Goal: Task Accomplishment & Management: Use online tool/utility

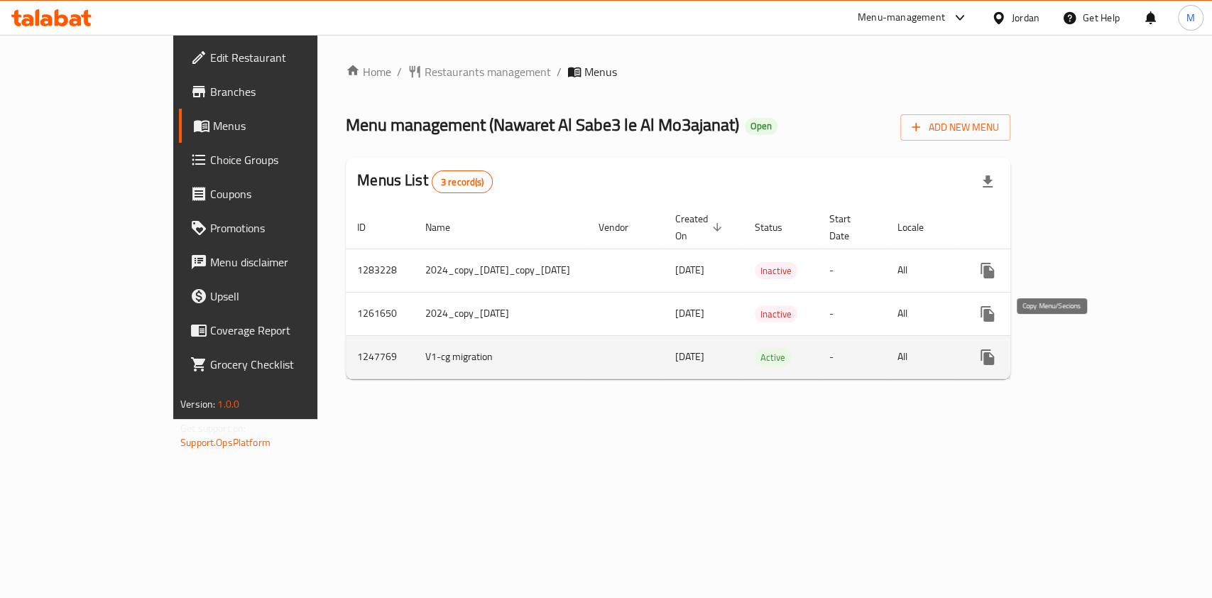
click at [1005, 340] on button "more" at bounding box center [987, 357] width 34 height 34
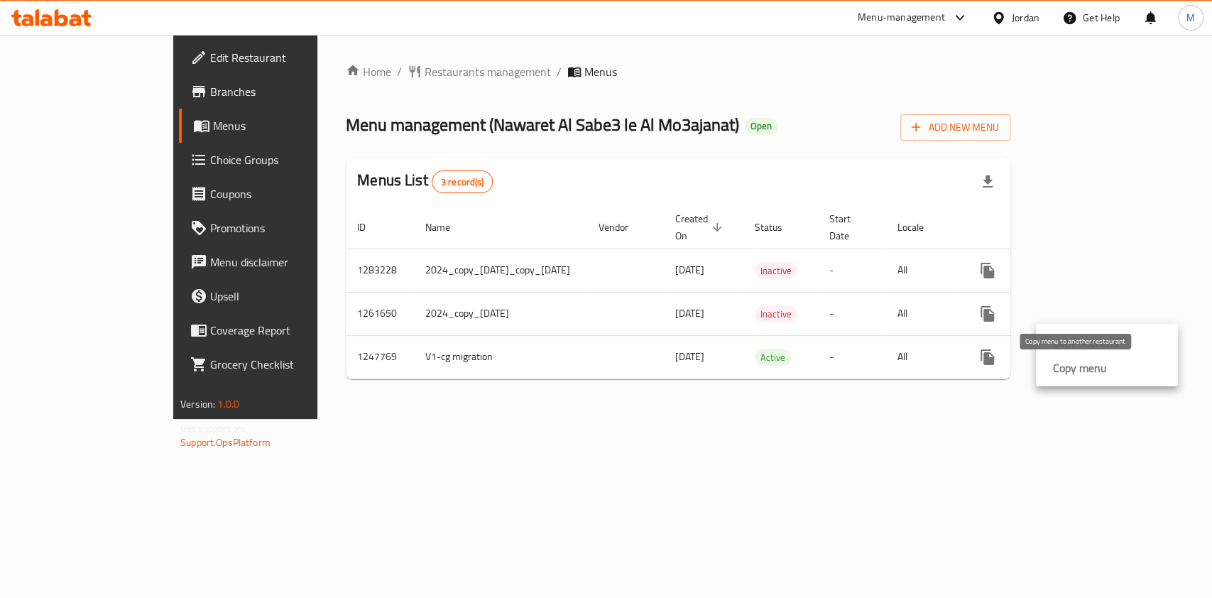
click at [1085, 373] on strong "Copy menu" at bounding box center [1080, 367] width 54 height 17
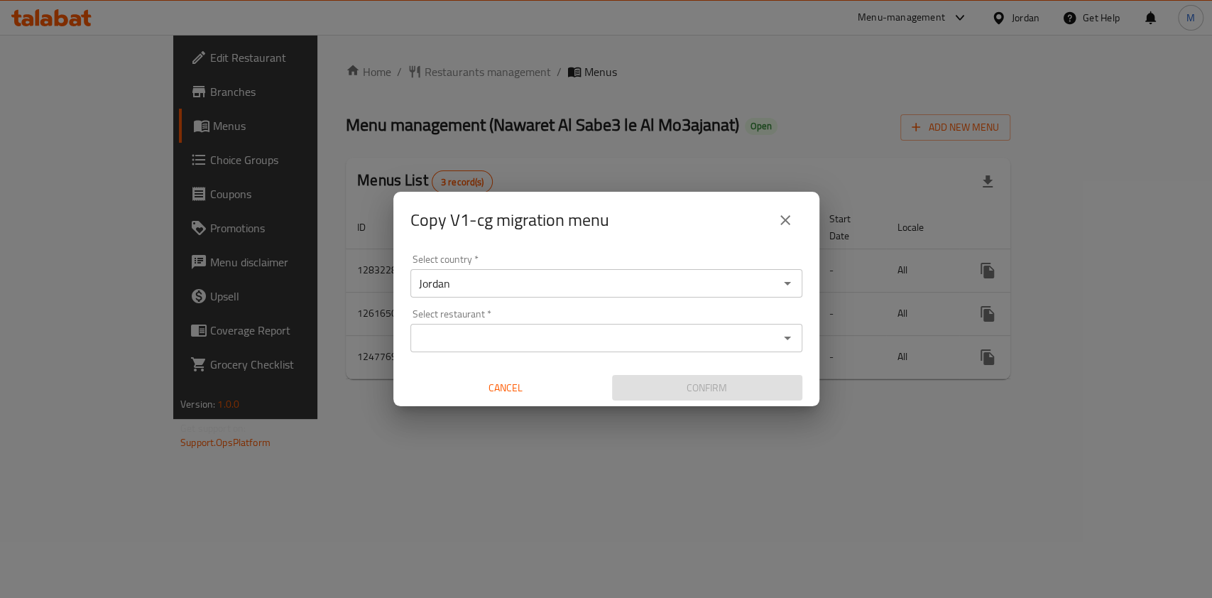
click at [484, 338] on input "Select restaurant   *" at bounding box center [595, 338] width 360 height 20
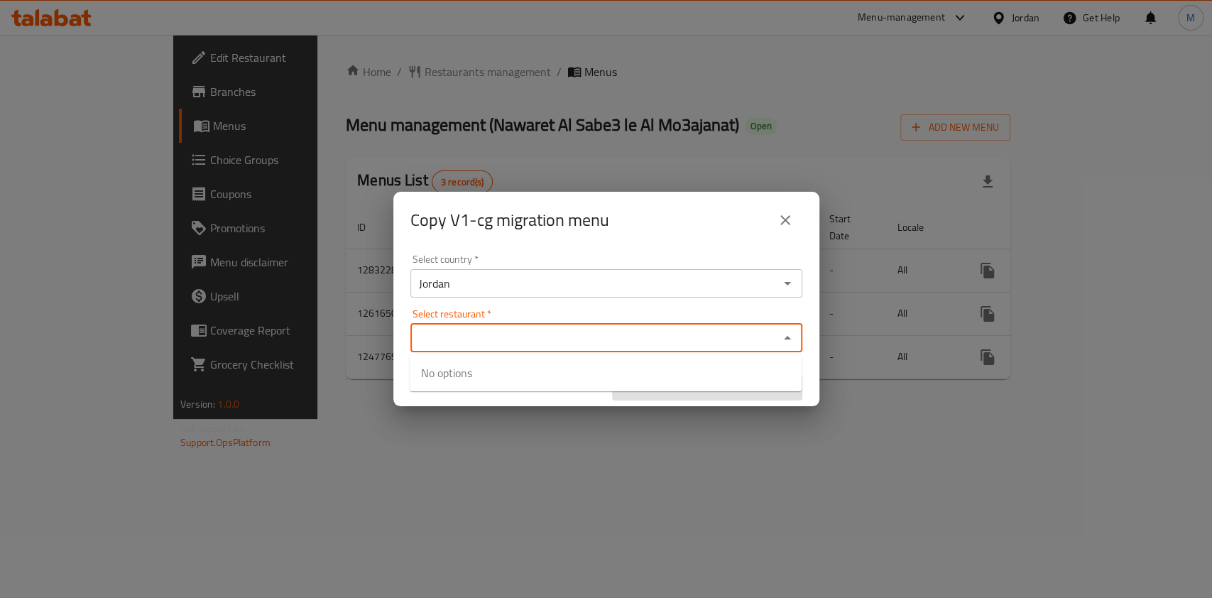
paste input "18699"
type input "18699"
click at [602, 231] on h2 "Copy V1-cg migration menu" at bounding box center [509, 220] width 199 height 23
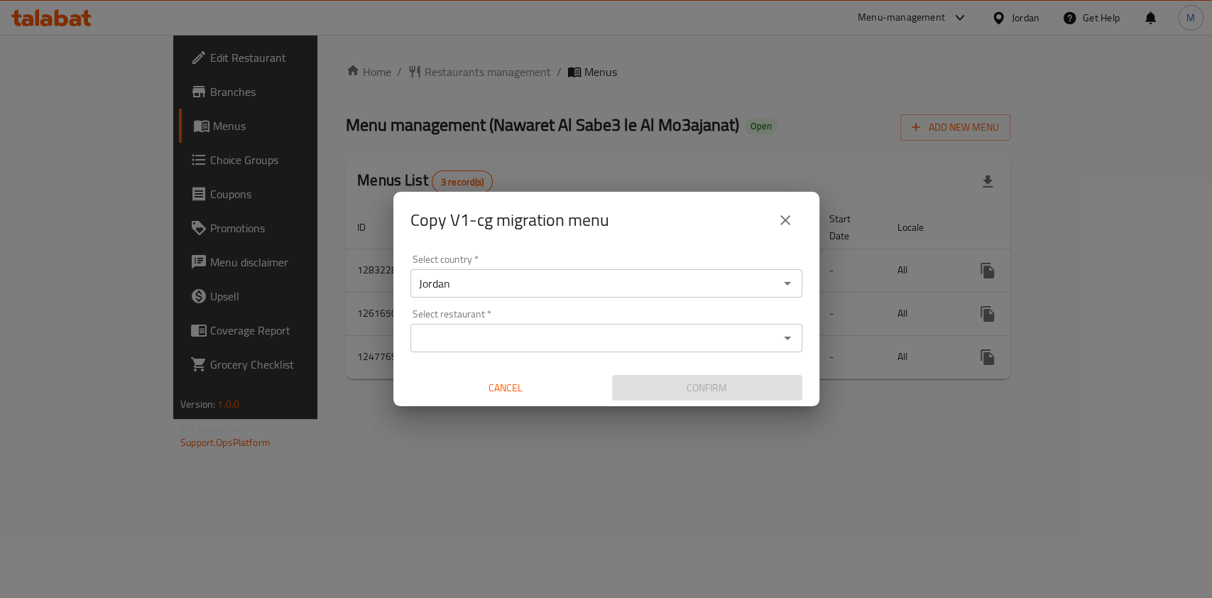
click at [567, 338] on input "Select restaurant   *" at bounding box center [595, 338] width 360 height 20
paste input "18699"
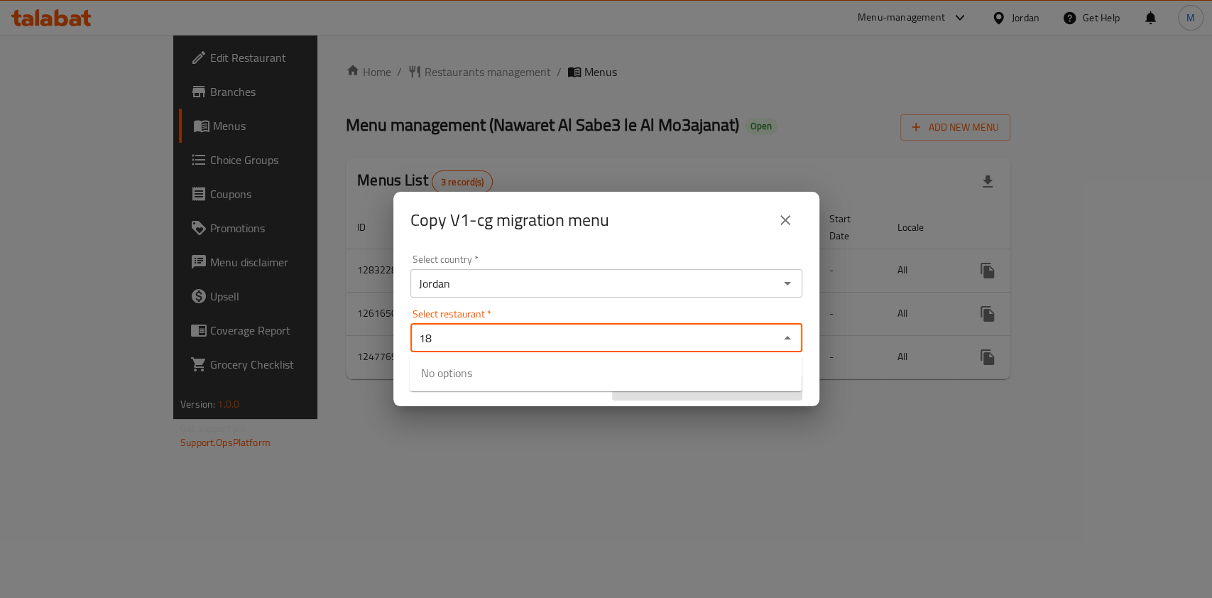
type input "1"
type input "ى"
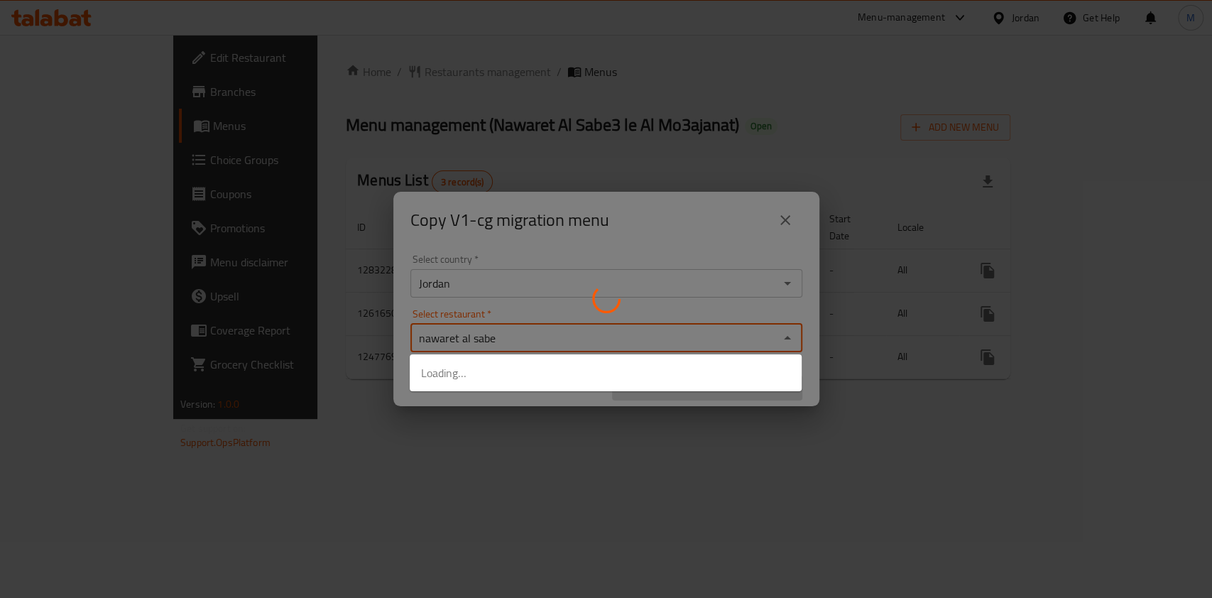
type input "nawaret al sabe3"
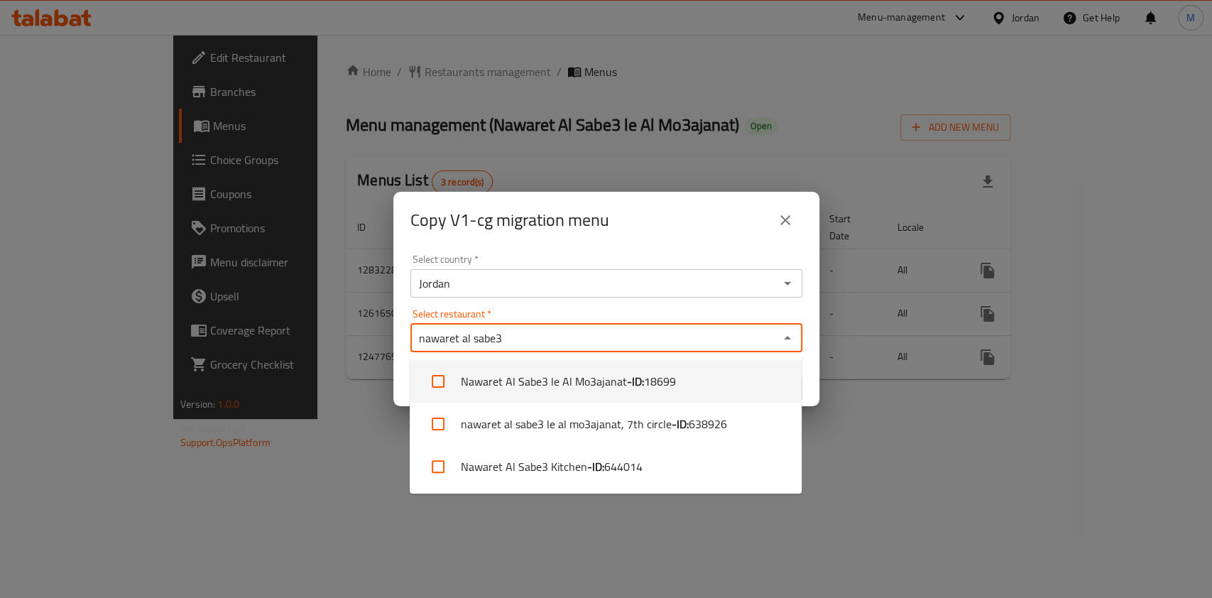
click at [523, 374] on li "Nawaret Al Sabe3 le Al Mo3ajanat - ID: 18699" at bounding box center [606, 381] width 392 height 43
checkbox input "true"
click at [699, 232] on div "Copy V1-cg migration menu" at bounding box center [606, 220] width 392 height 34
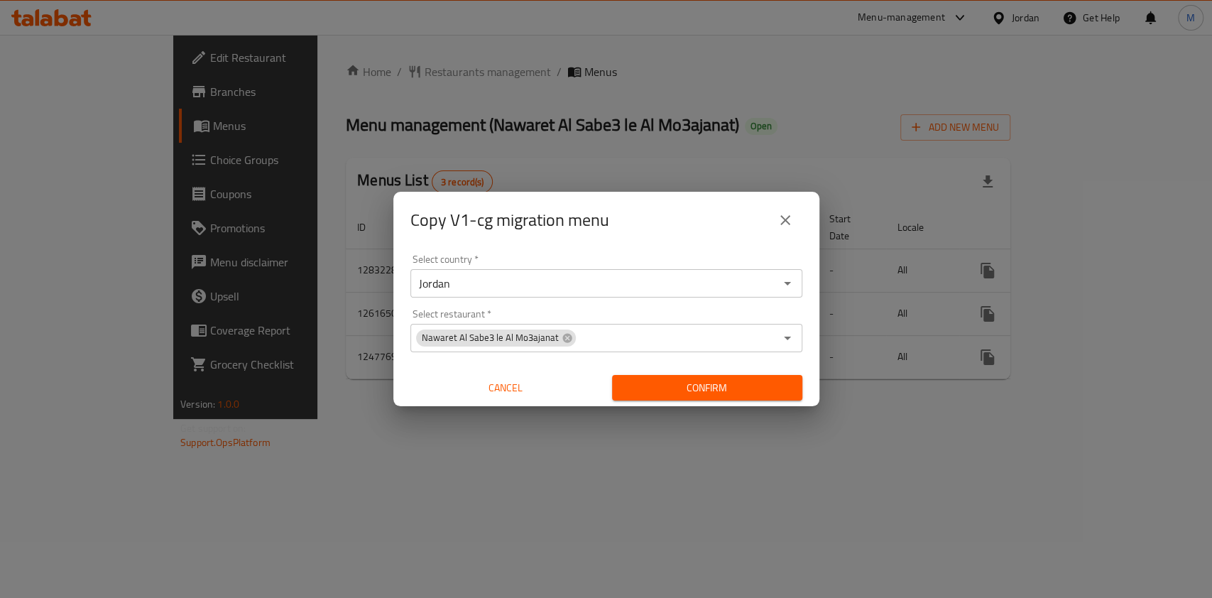
click at [750, 397] on button "Confirm" at bounding box center [707, 388] width 190 height 26
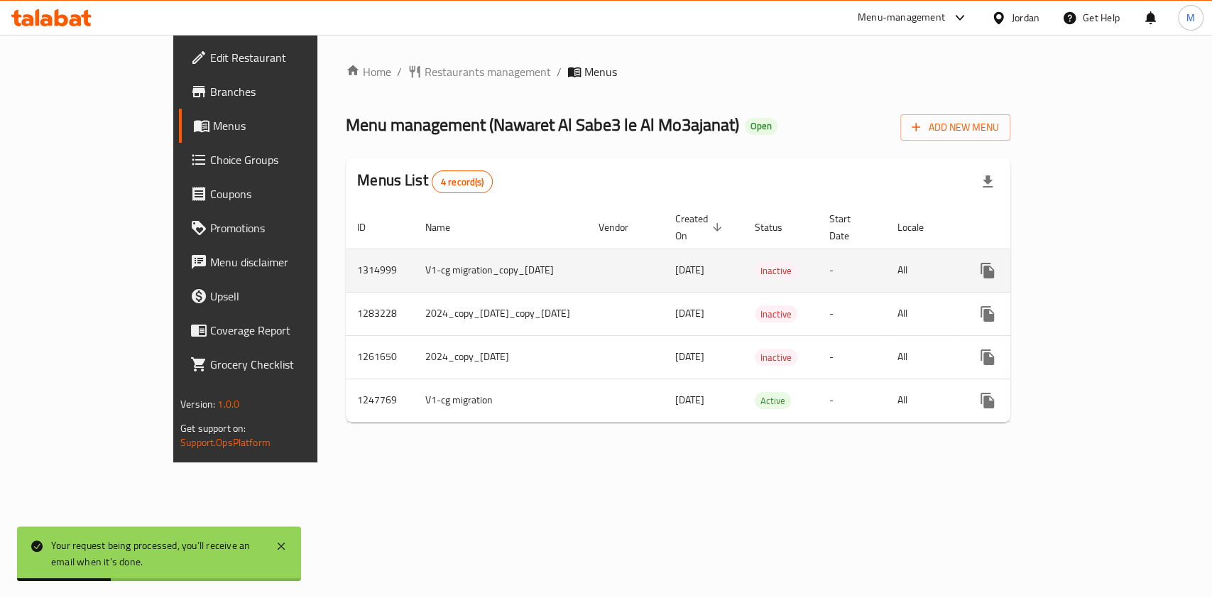
click at [1098, 262] on icon "enhanced table" at bounding box center [1089, 270] width 17 height 17
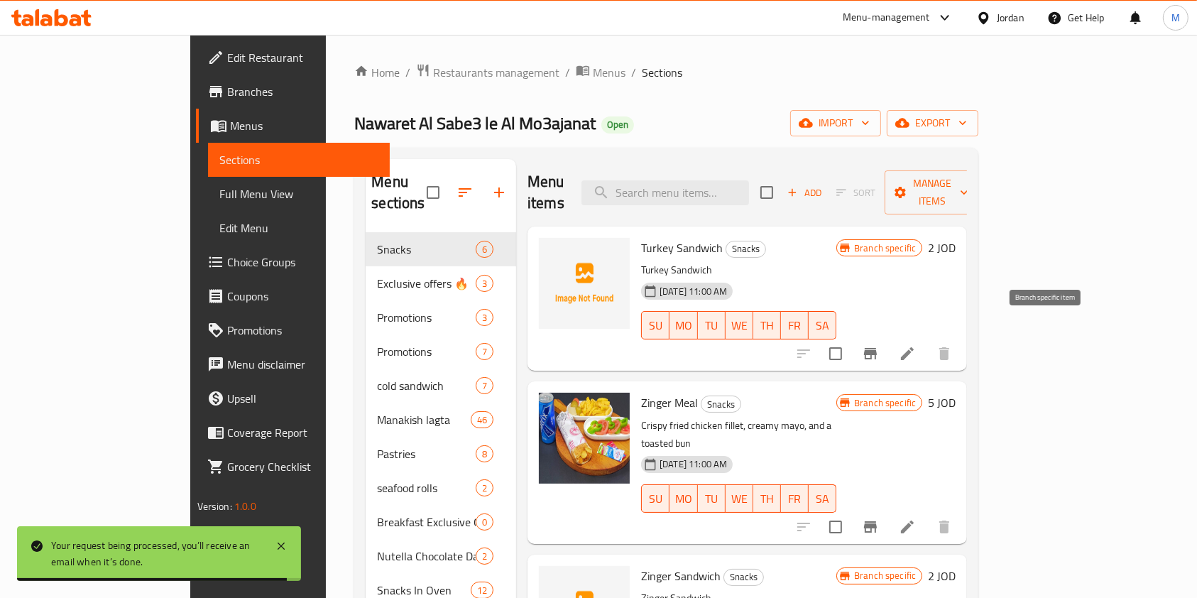
click at [879, 345] on icon "Branch-specific-item" at bounding box center [870, 353] width 17 height 17
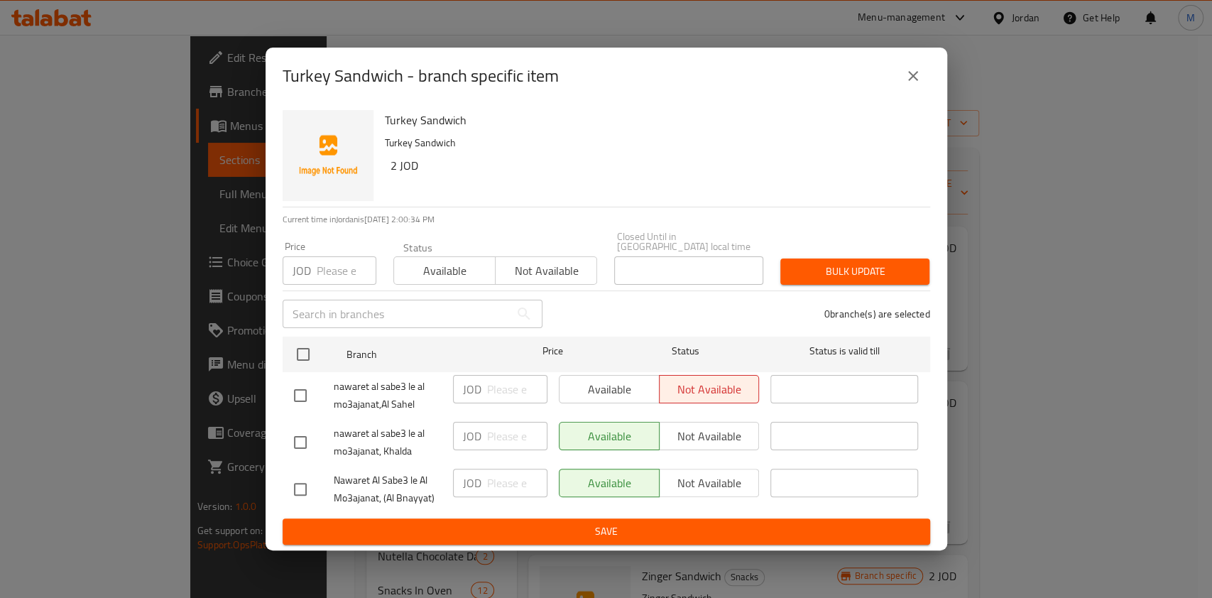
click at [929, 80] on div "Turkey Sandwich - branch specific item" at bounding box center [607, 76] width 682 height 57
click at [908, 81] on icon "close" at bounding box center [912, 75] width 17 height 17
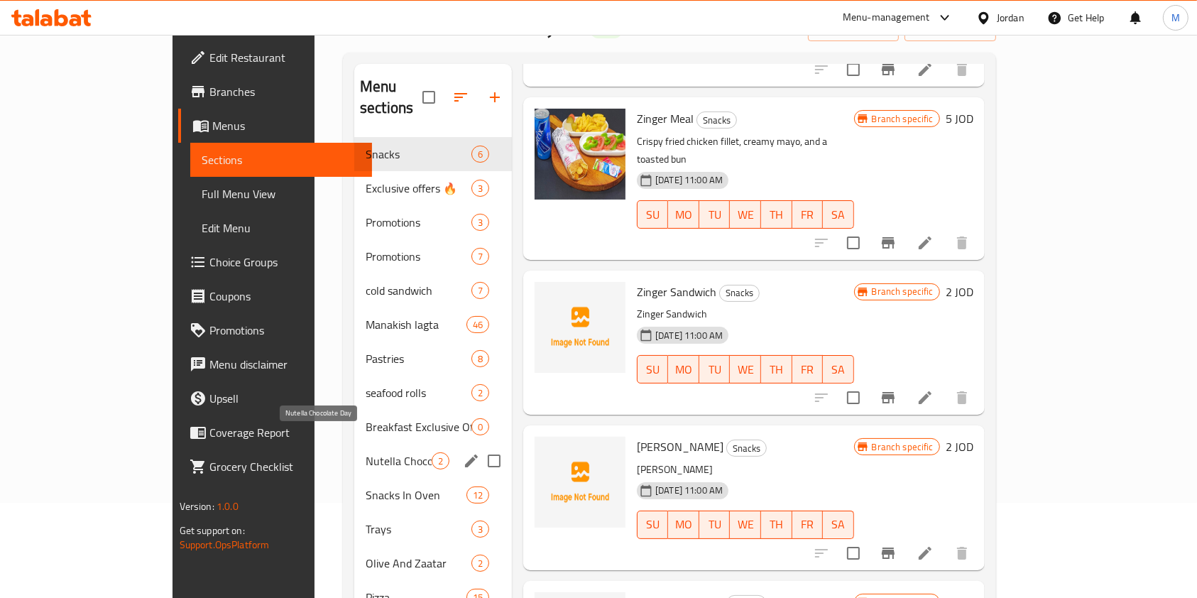
scroll to position [189, 0]
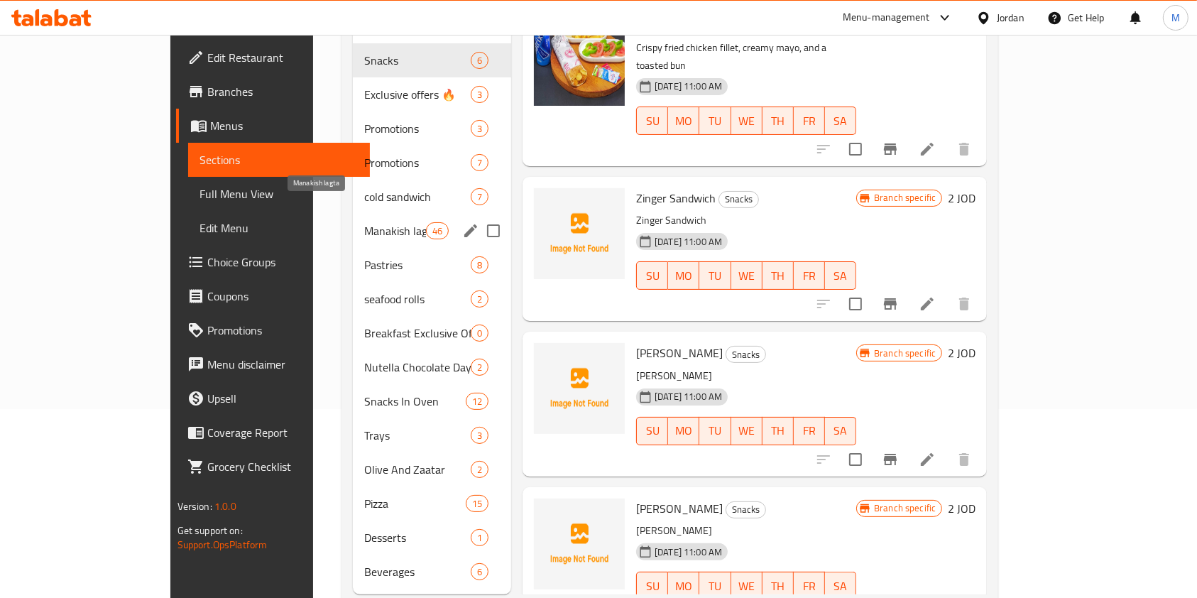
click at [364, 222] on span "Manakish lagta" at bounding box center [395, 230] width 62 height 17
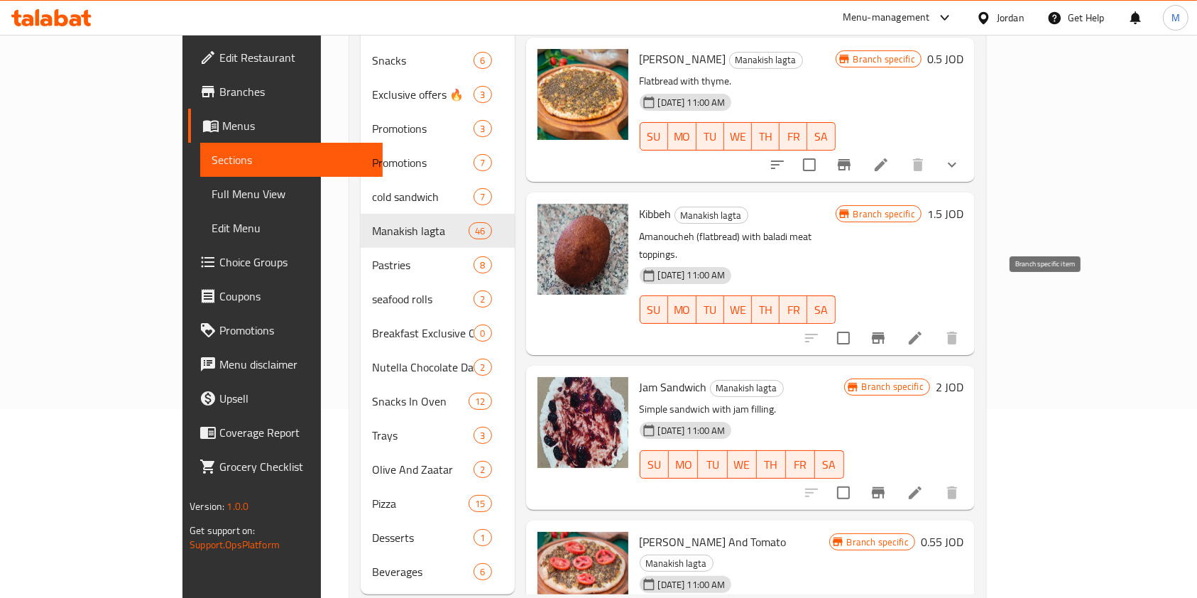
click at [885, 332] on icon "Branch-specific-item" at bounding box center [878, 337] width 13 height 11
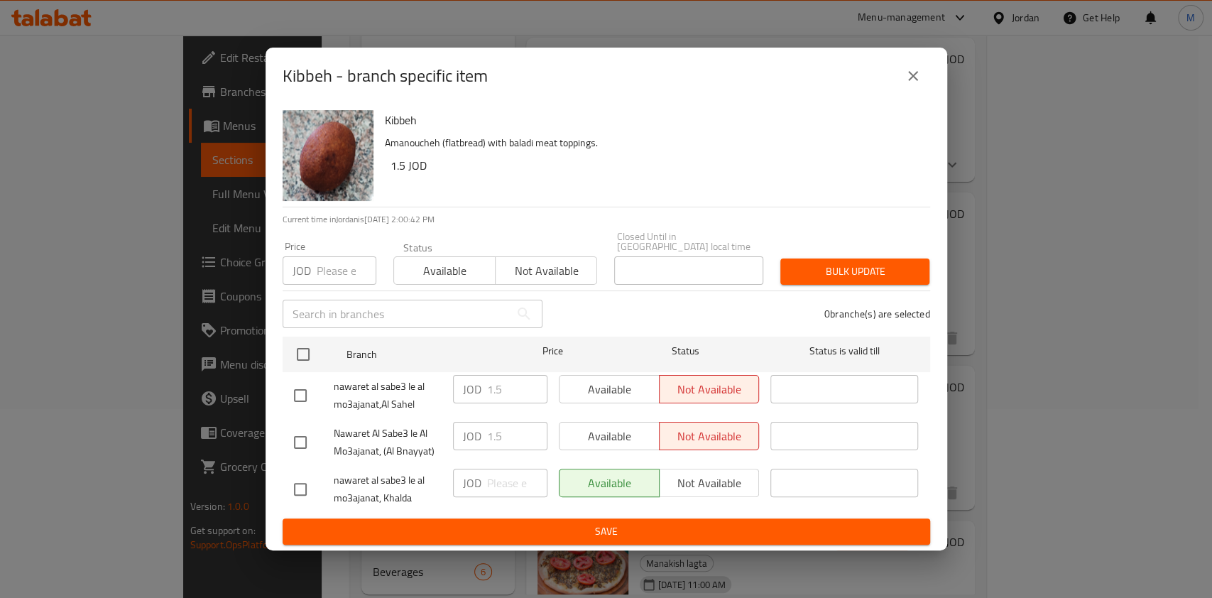
click at [915, 82] on icon "close" at bounding box center [912, 75] width 17 height 17
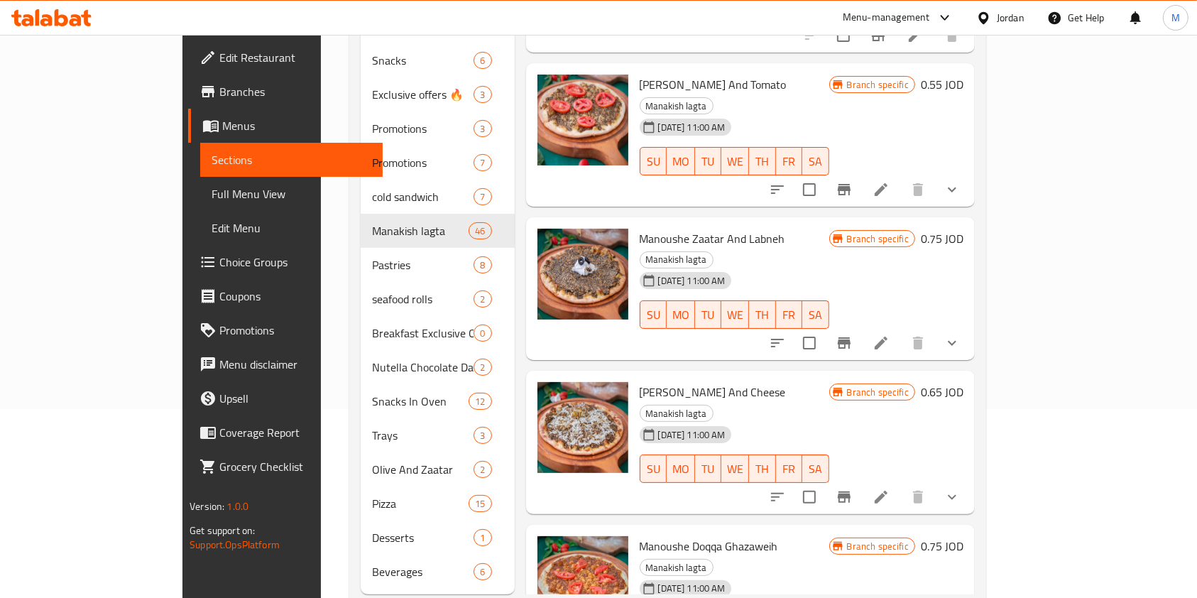
scroll to position [473, 0]
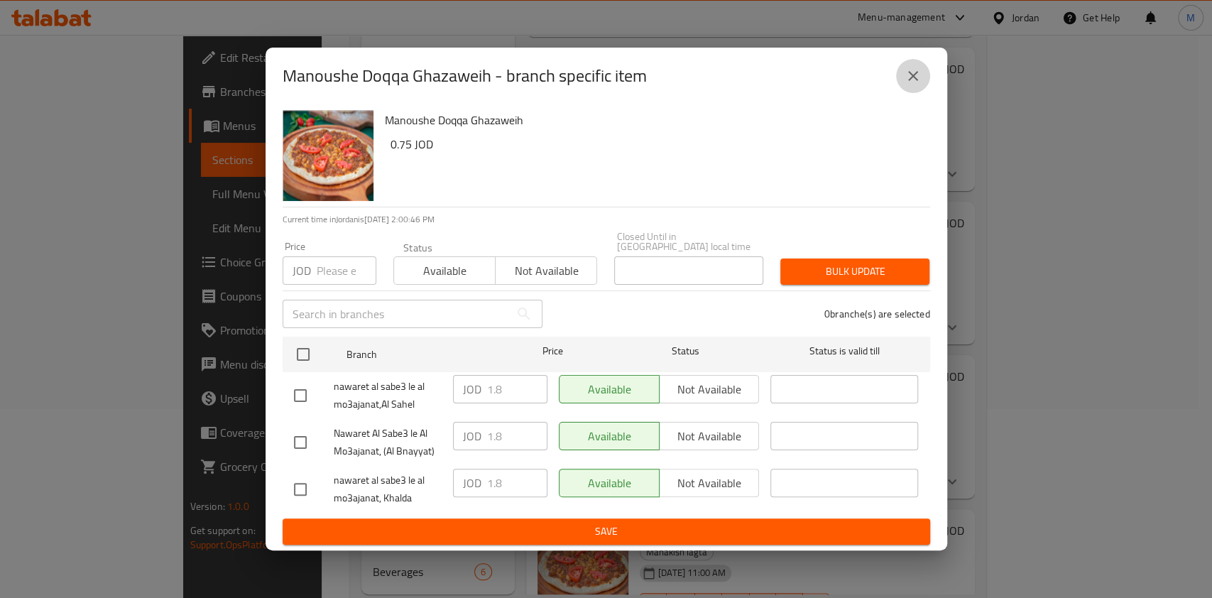
click at [912, 73] on icon "close" at bounding box center [912, 75] width 17 height 17
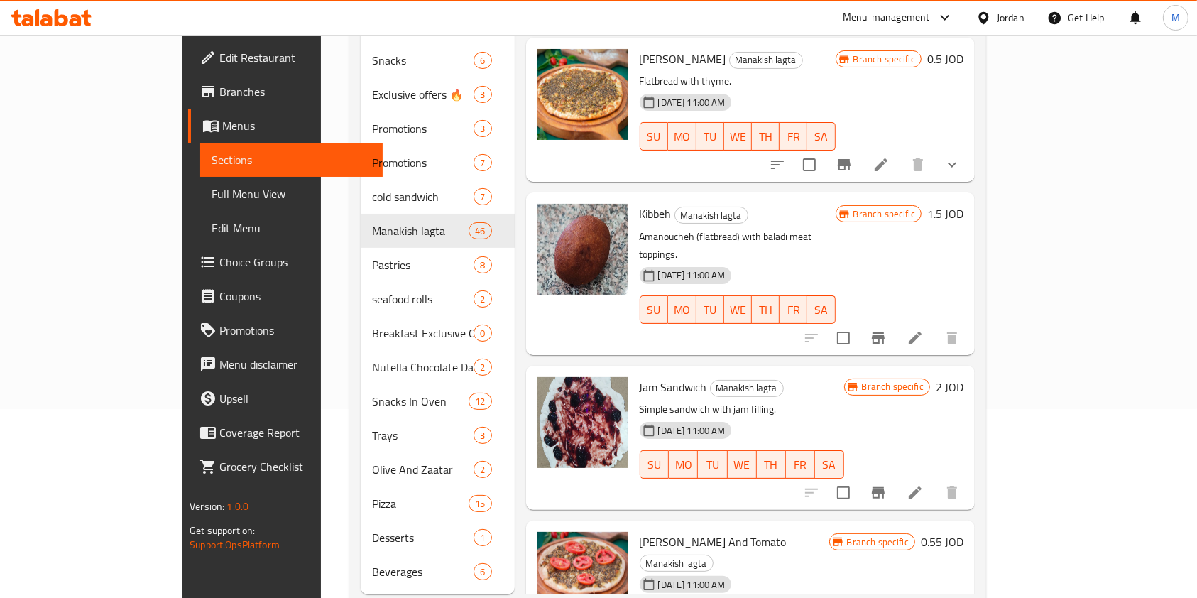
scroll to position [0, 0]
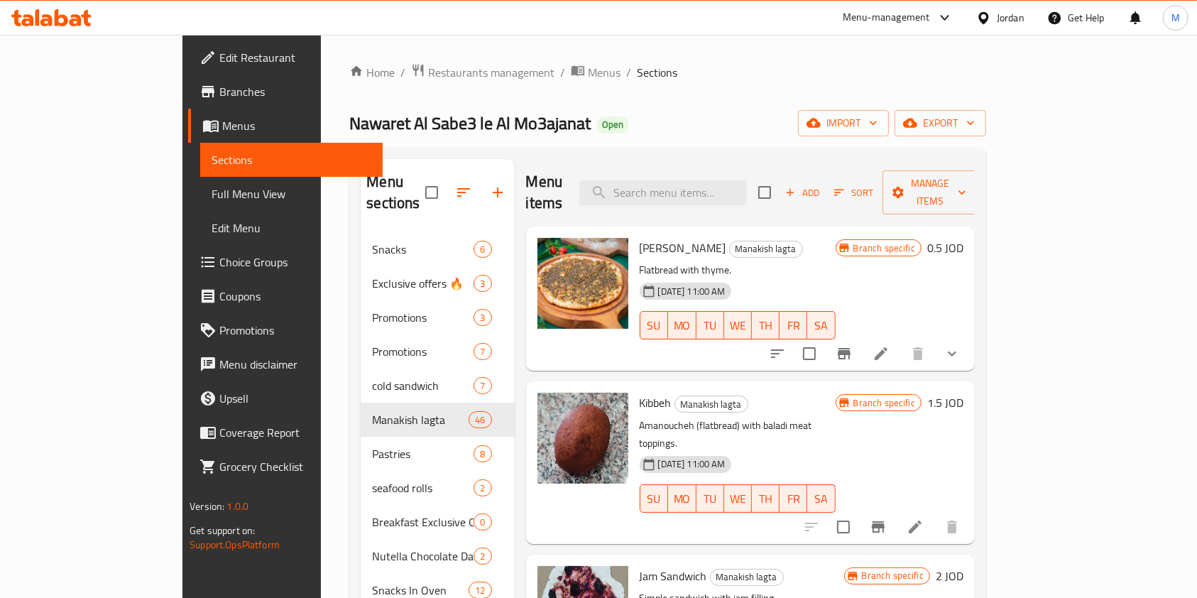
click at [222, 122] on span "Menus" at bounding box center [296, 125] width 149 height 17
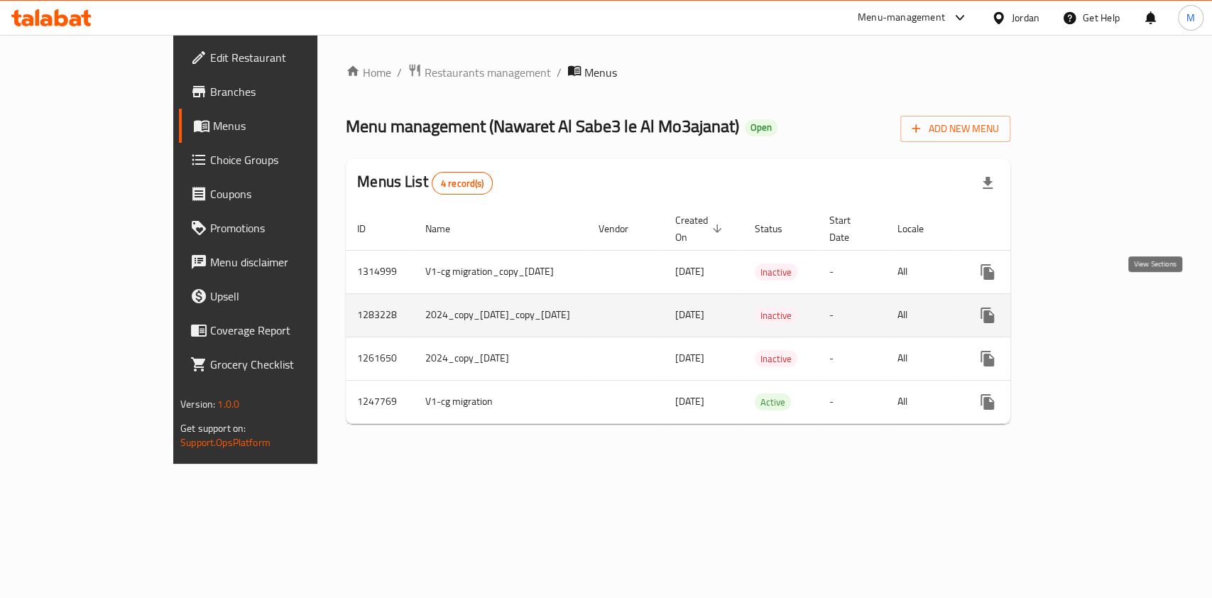
click at [1107, 301] on link "enhanced table" at bounding box center [1090, 315] width 34 height 34
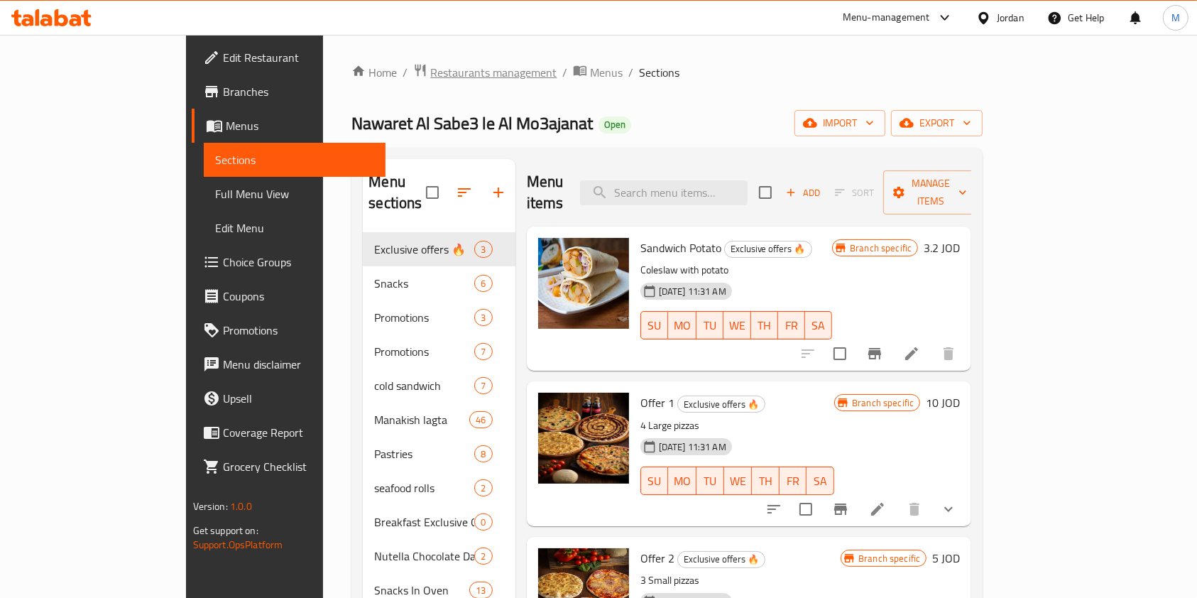
click at [430, 75] on span "Restaurants management" at bounding box center [493, 72] width 126 height 17
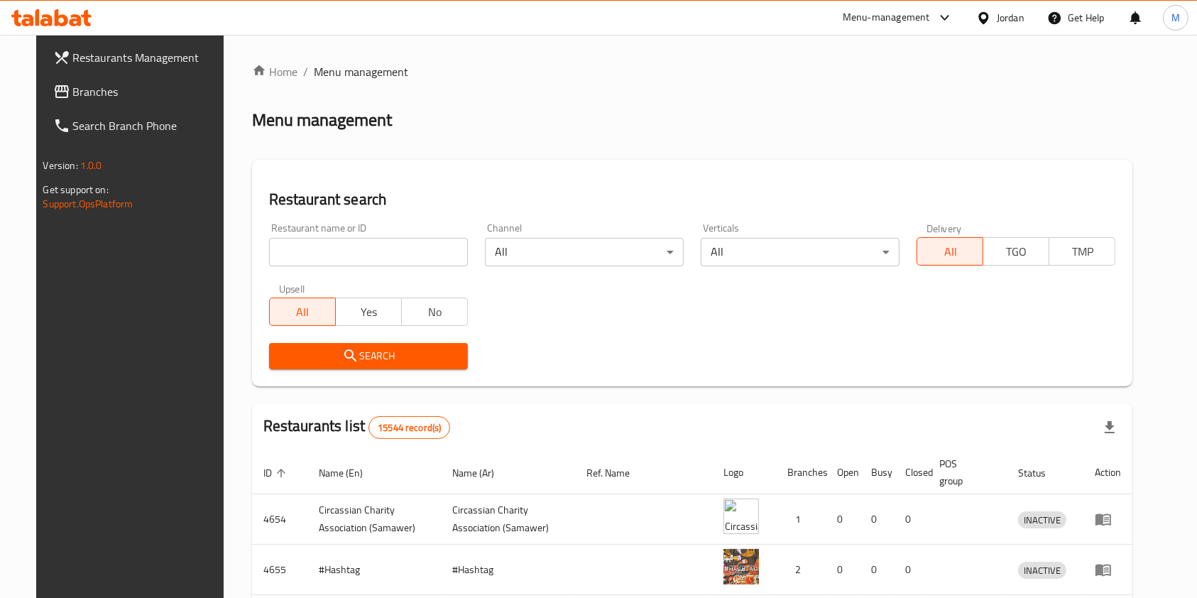
click at [726, 153] on div "Home / Menu management Menu management Restaurant search Restaurant name or ID …" at bounding box center [692, 497] width 881 height 868
click at [395, 249] on input "search" at bounding box center [368, 252] width 199 height 28
click at [494, 151] on div "Home / Menu management Menu management Restaurant search Restaurant name or ID …" at bounding box center [692, 497] width 881 height 868
